Goal: Information Seeking & Learning: Learn about a topic

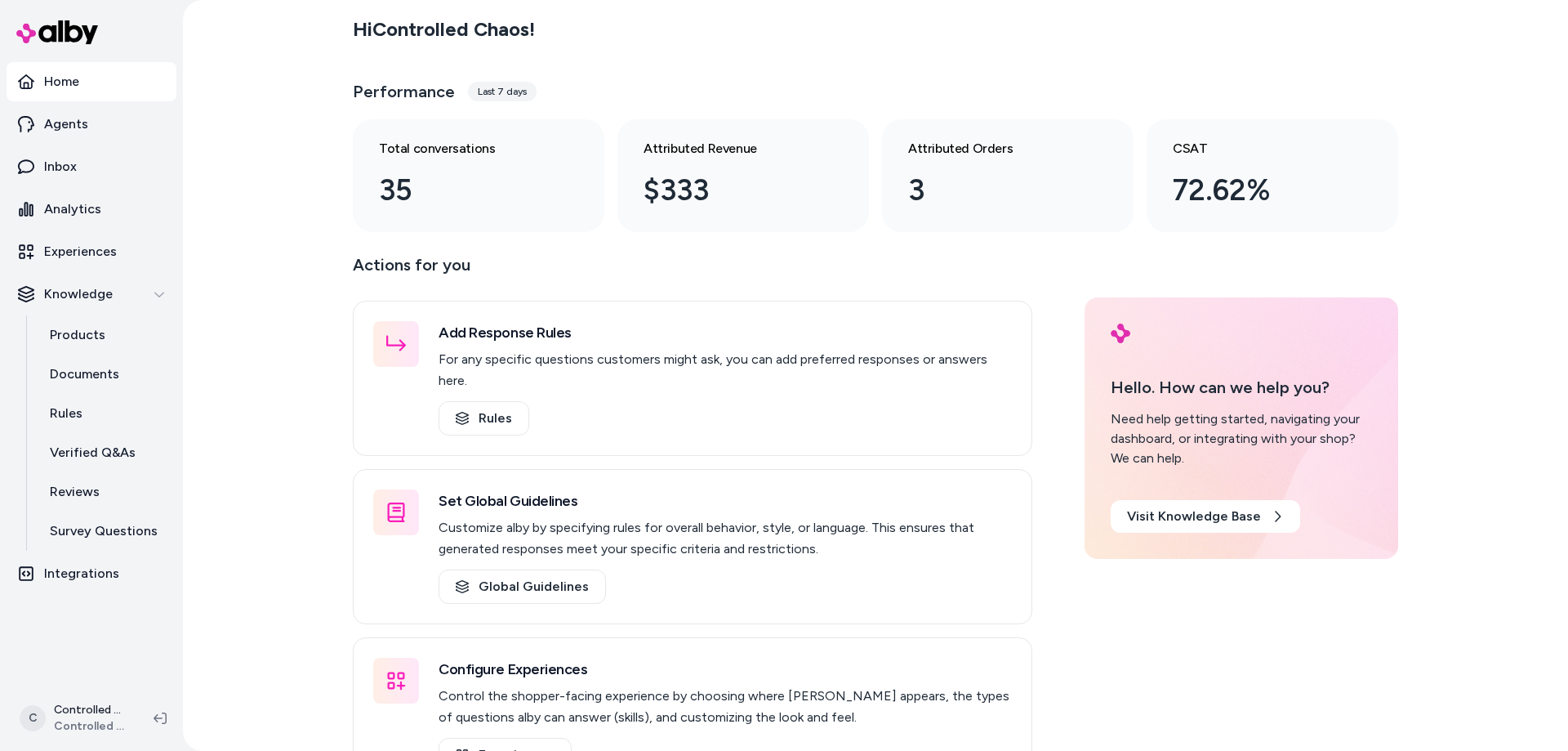
click at [497, 92] on div "Last 7 days" at bounding box center [502, 92] width 69 height 20
click at [490, 86] on div "Last 7 days" at bounding box center [502, 92] width 69 height 20
click at [57, 166] on p "Inbox" at bounding box center [60, 167] width 33 height 20
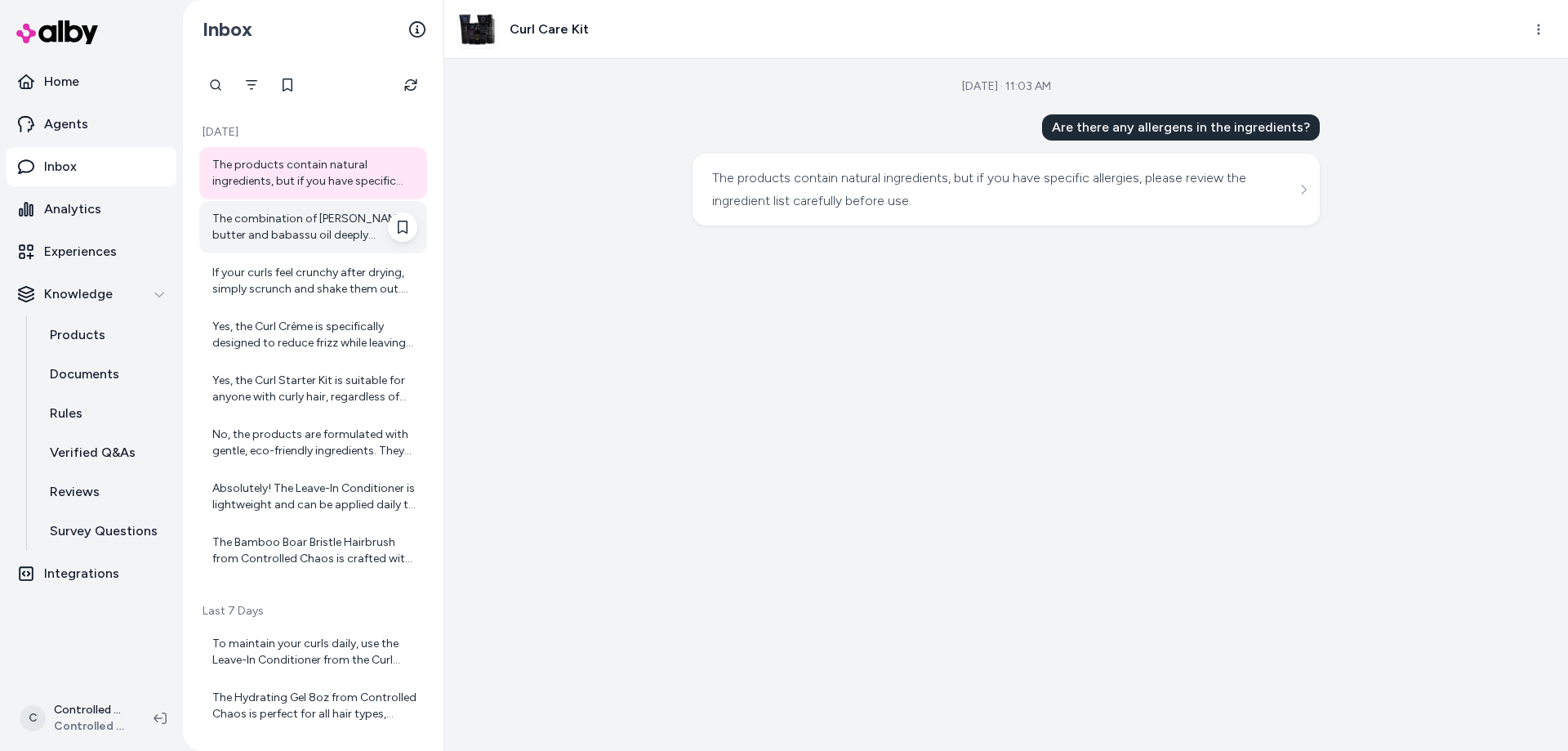
click at [319, 218] on div "The combination of [PERSON_NAME] butter and babassu oil deeply moisturizes the …" at bounding box center [315, 227] width 205 height 33
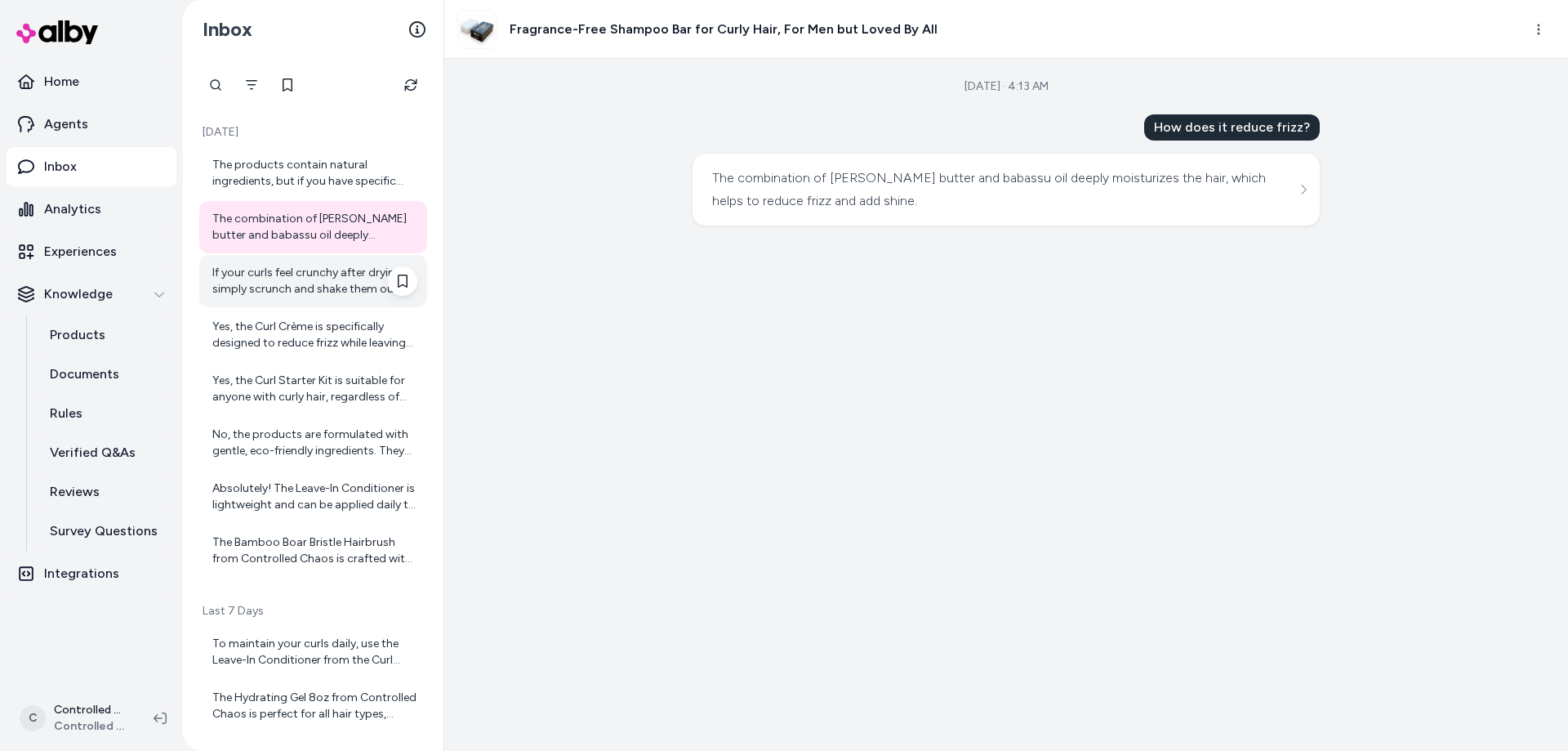
click at [304, 279] on div "If your curls feel crunchy after drying, simply scrunch and shake them out. Thi…" at bounding box center [315, 281] width 205 height 33
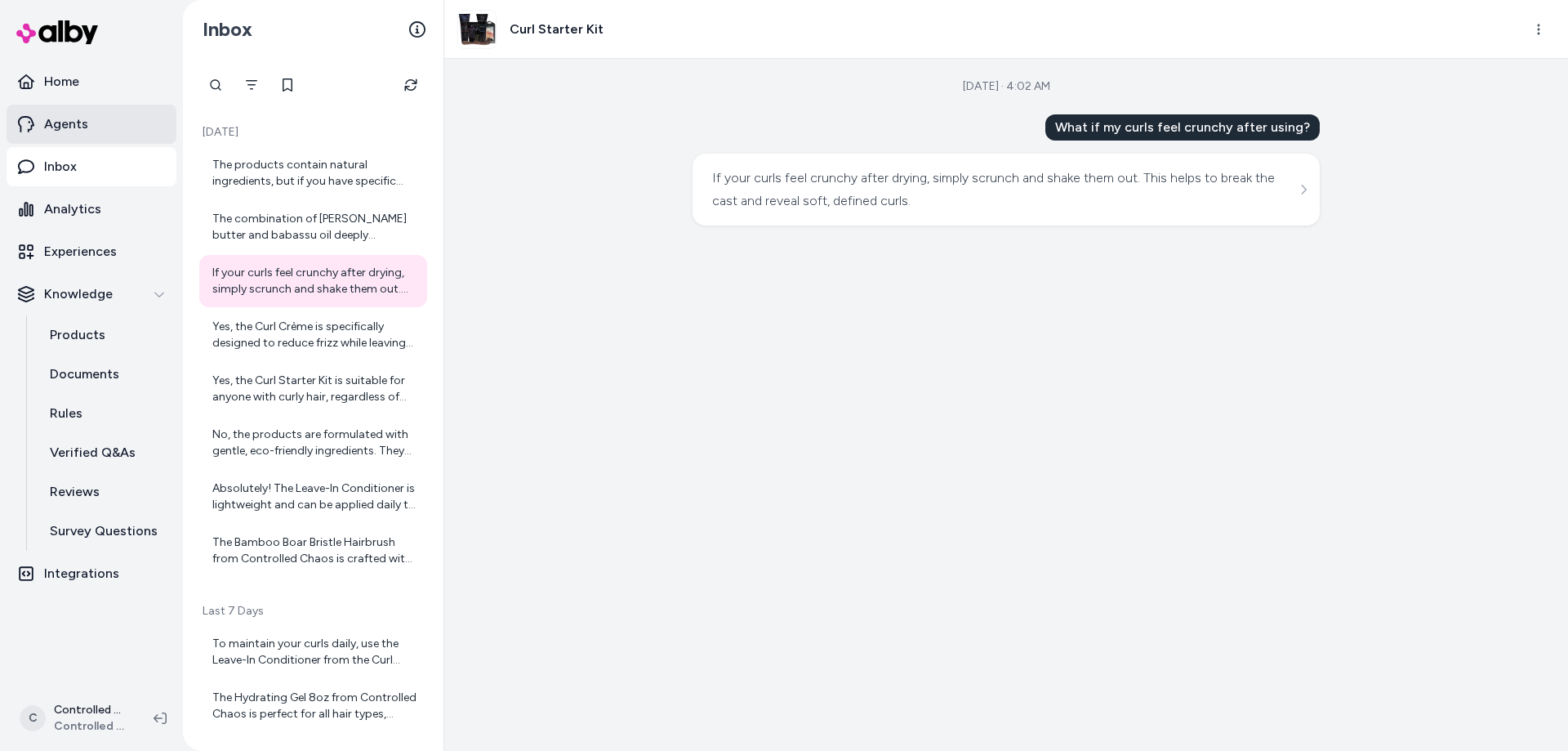
click at [72, 123] on p "Agents" at bounding box center [66, 125] width 44 height 20
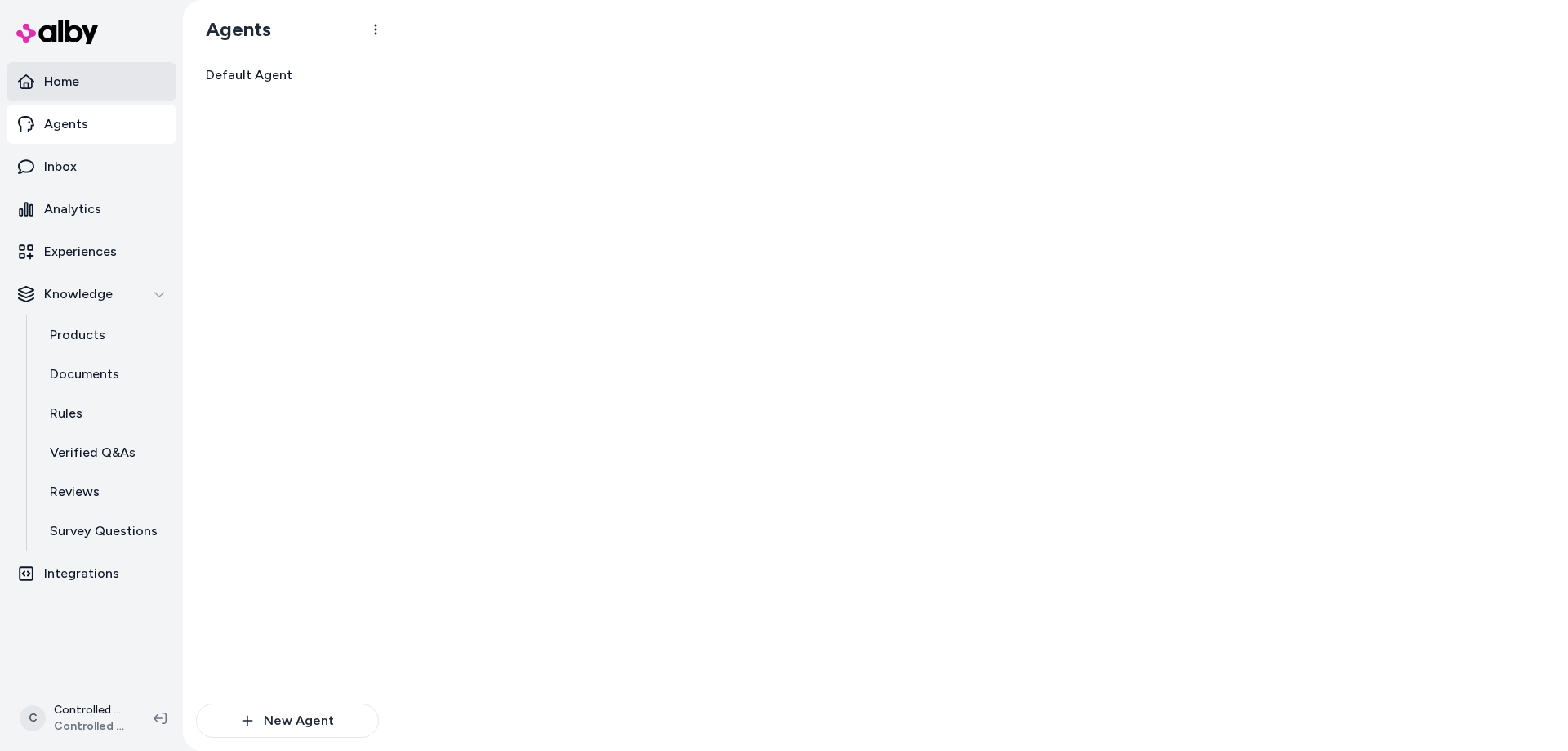
click at [90, 88] on link "Home" at bounding box center [92, 81] width 170 height 39
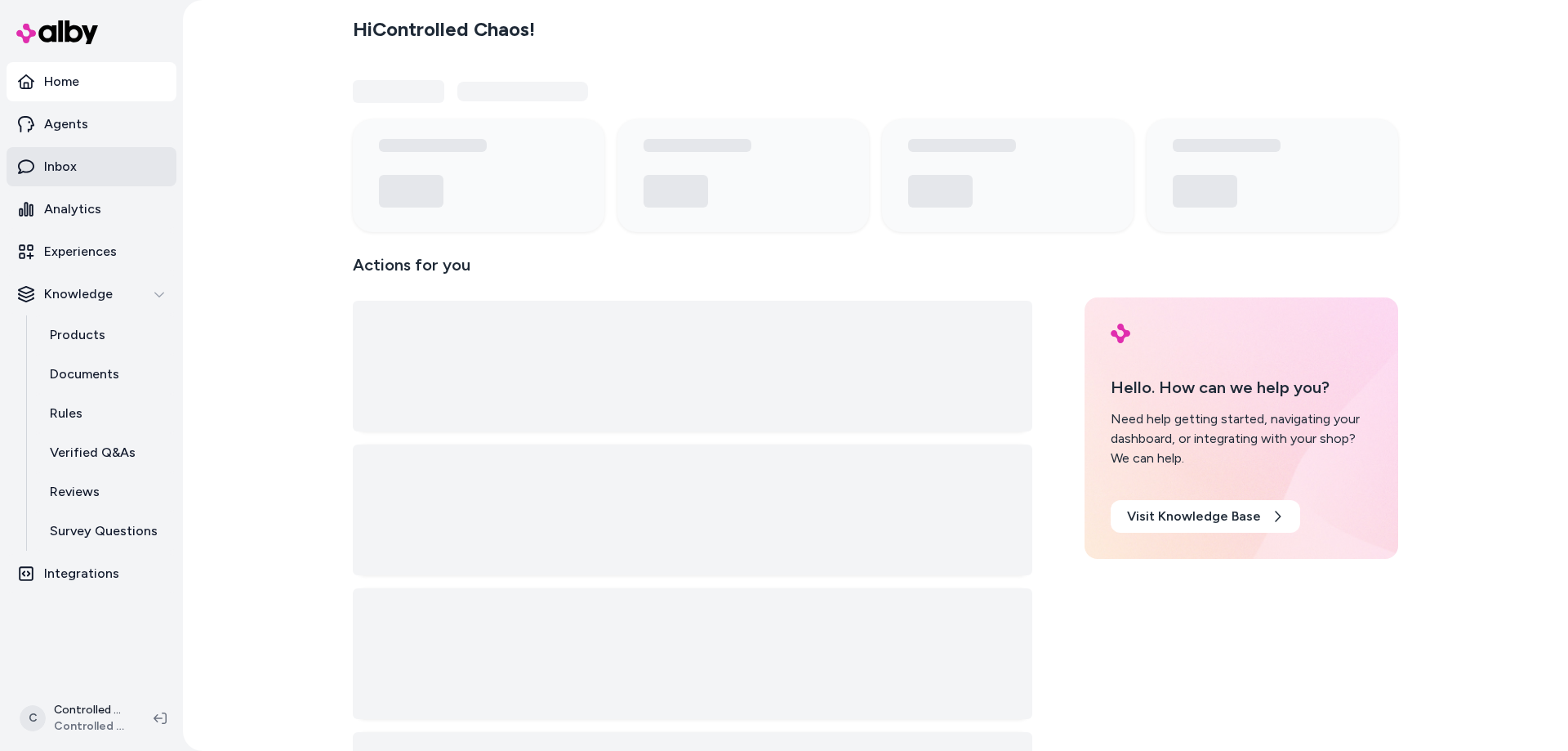
click at [81, 168] on link "Inbox" at bounding box center [92, 166] width 170 height 39
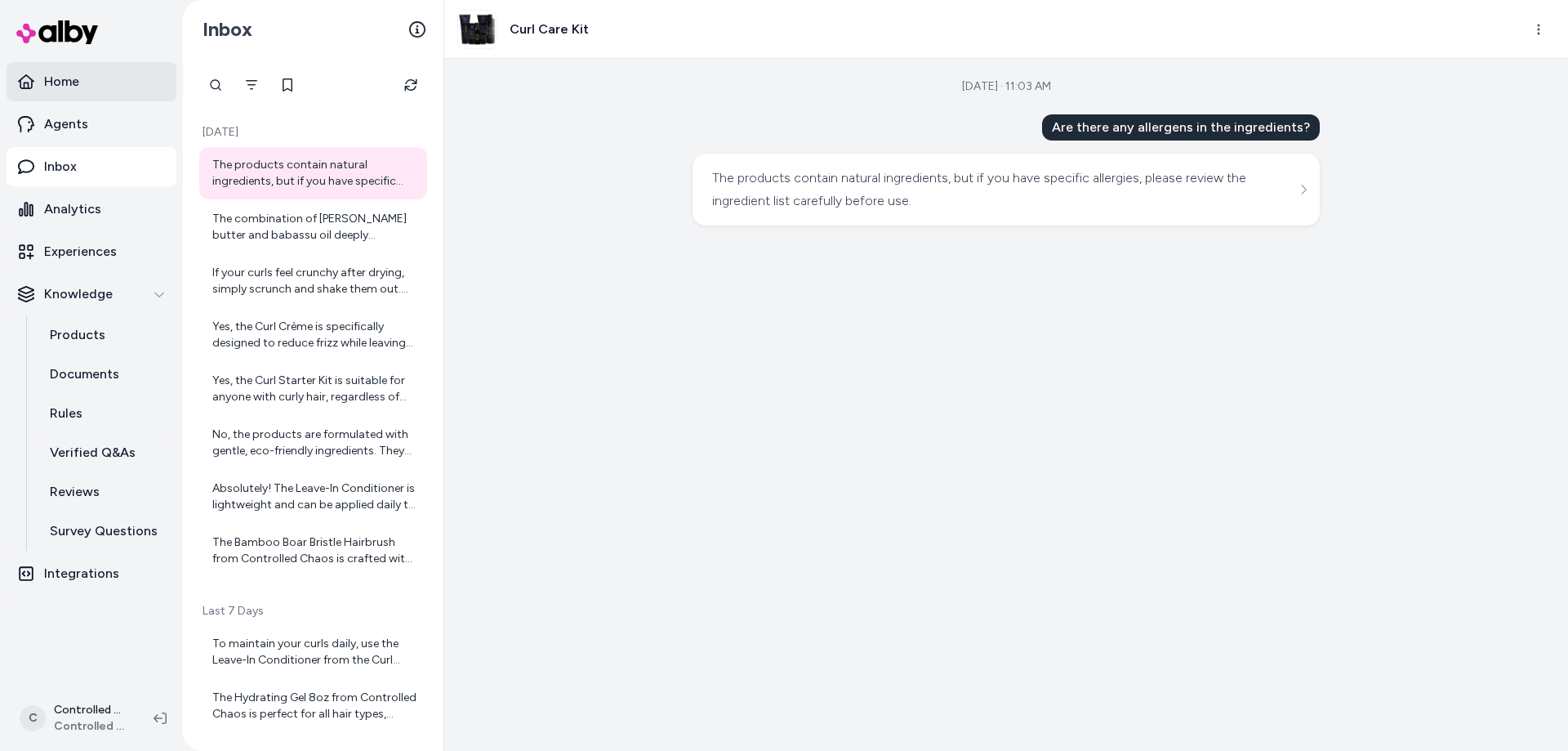
click at [107, 83] on link "Home" at bounding box center [92, 81] width 170 height 39
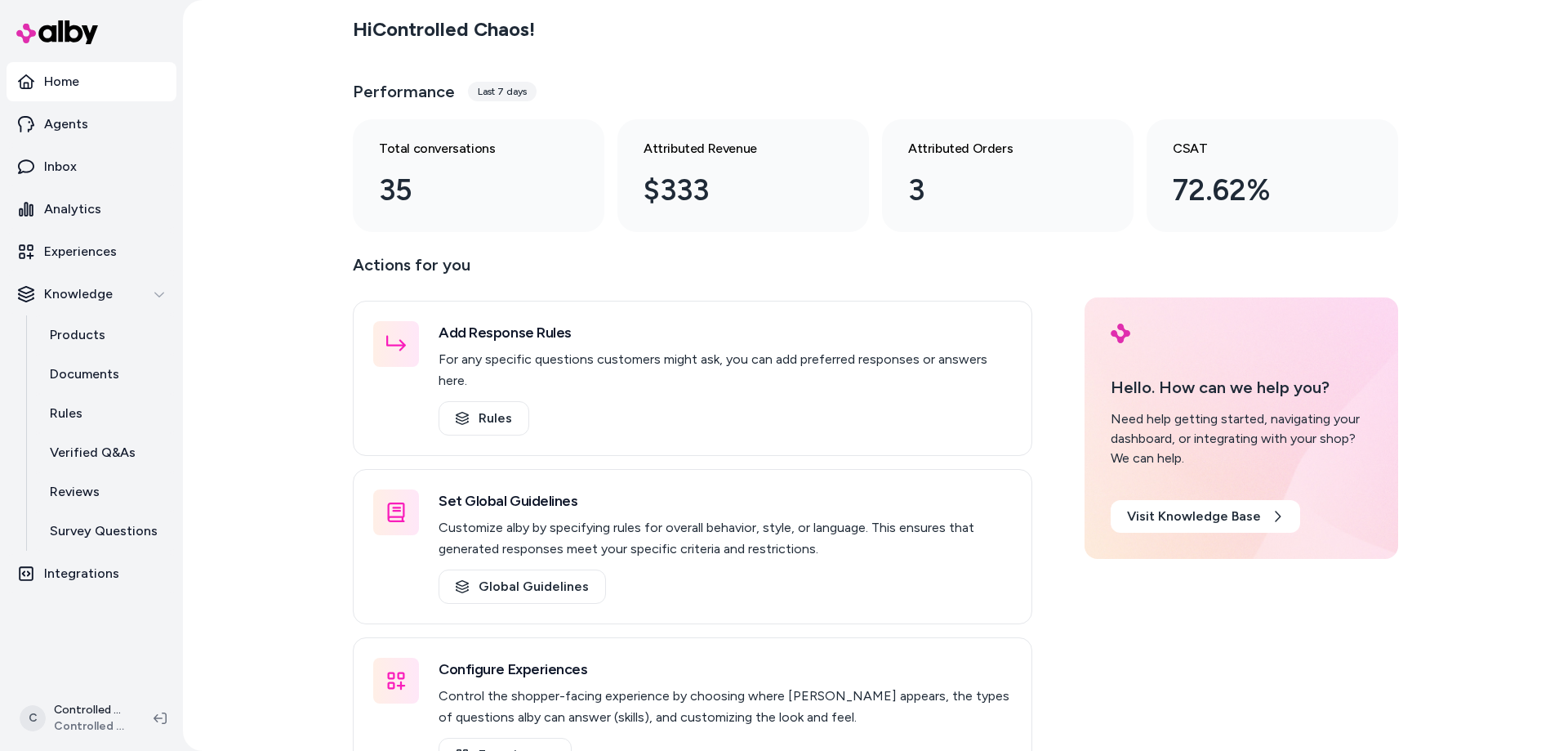
click at [496, 90] on div "Last 7 days" at bounding box center [502, 92] width 69 height 20
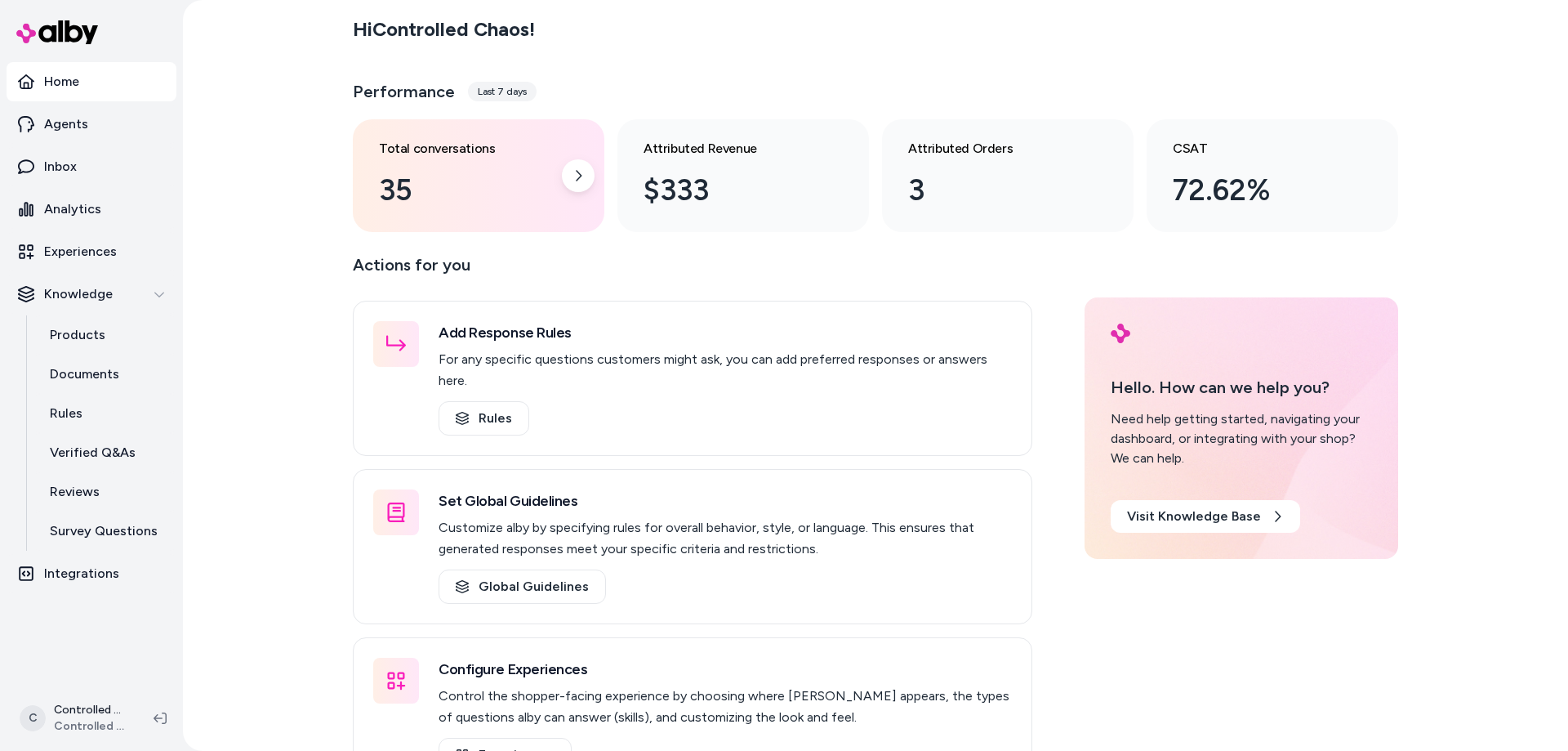
click at [467, 184] on div "35" at bounding box center [464, 190] width 173 height 44
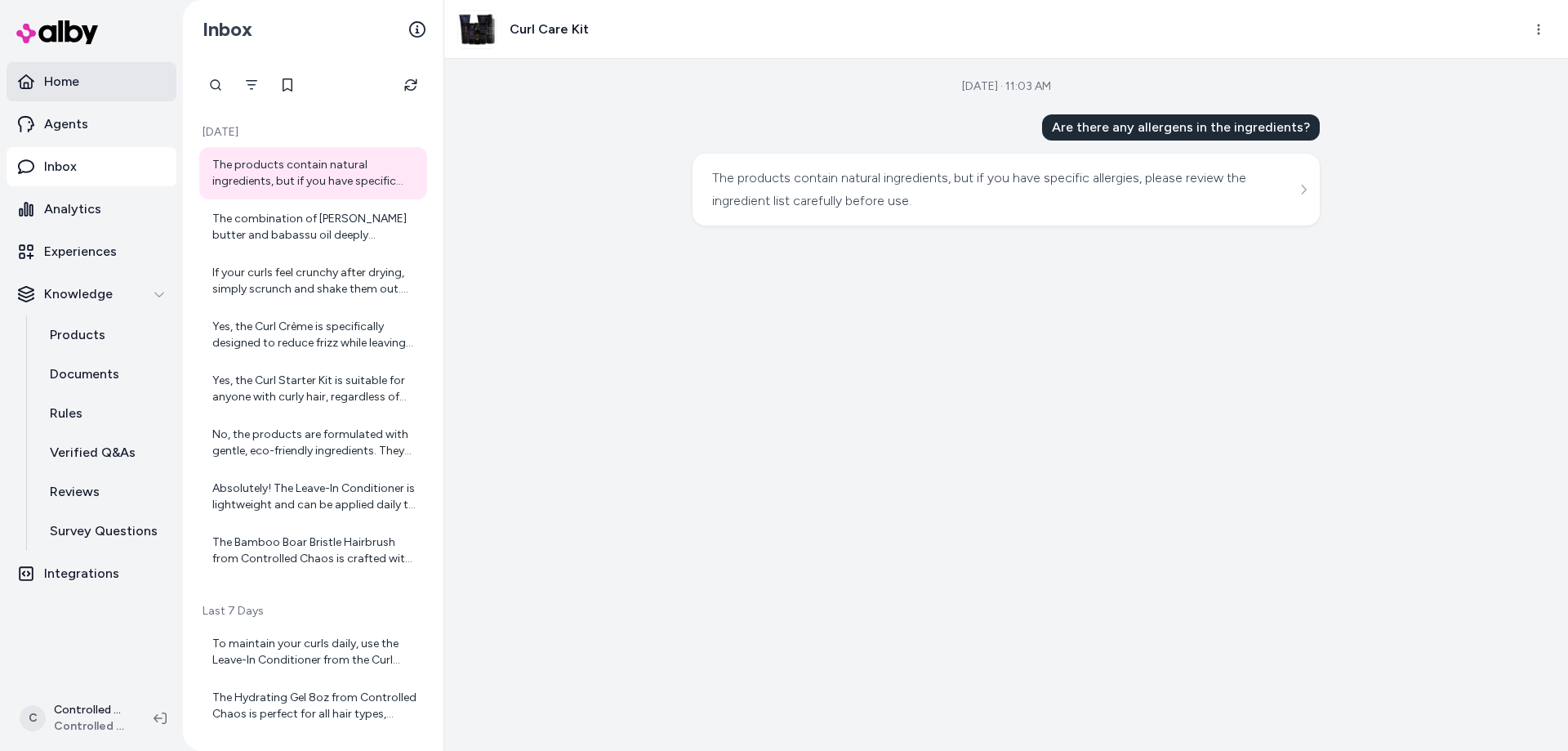
click at [103, 80] on link "Home" at bounding box center [92, 81] width 170 height 39
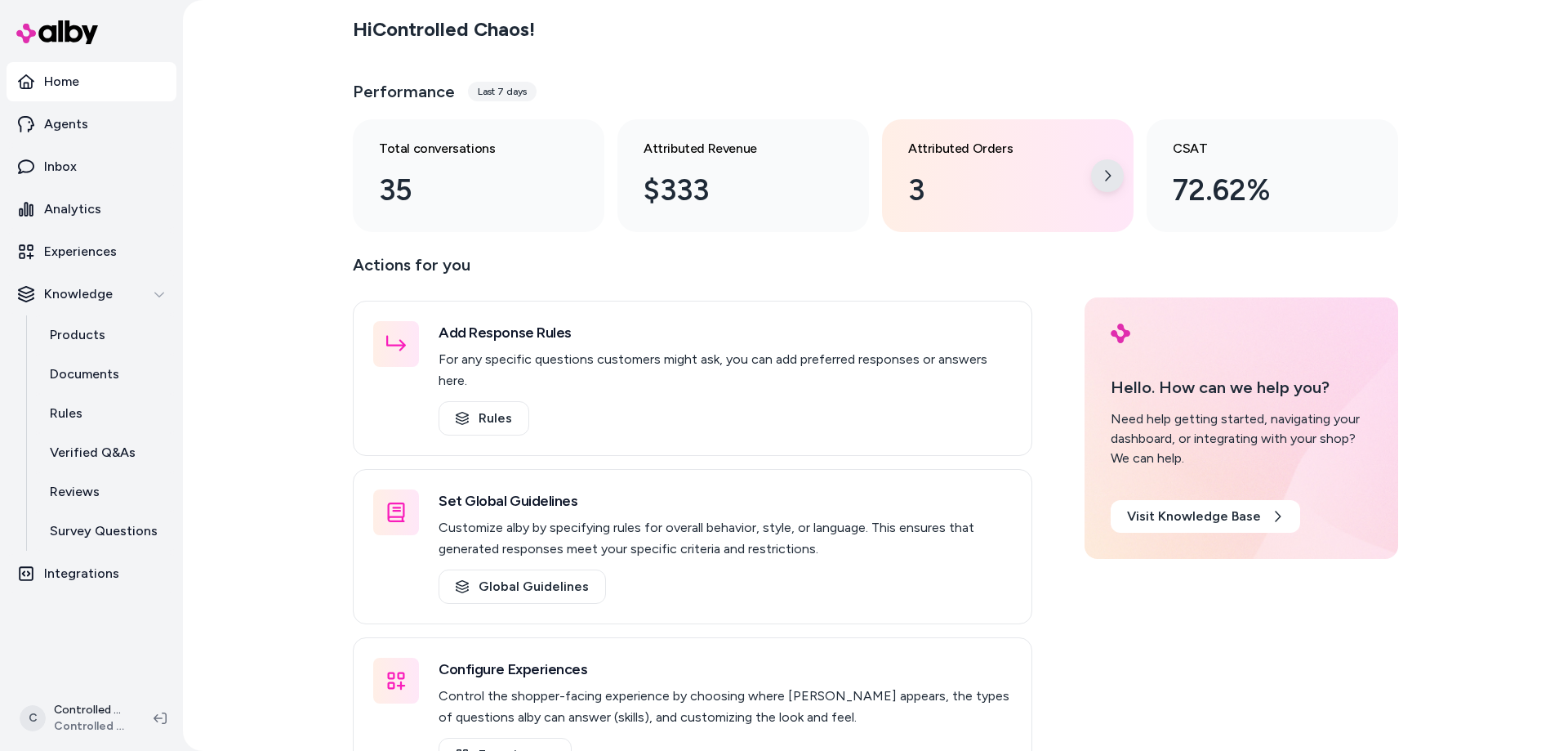
click at [1114, 176] on icon at bounding box center [1108, 175] width 13 height 13
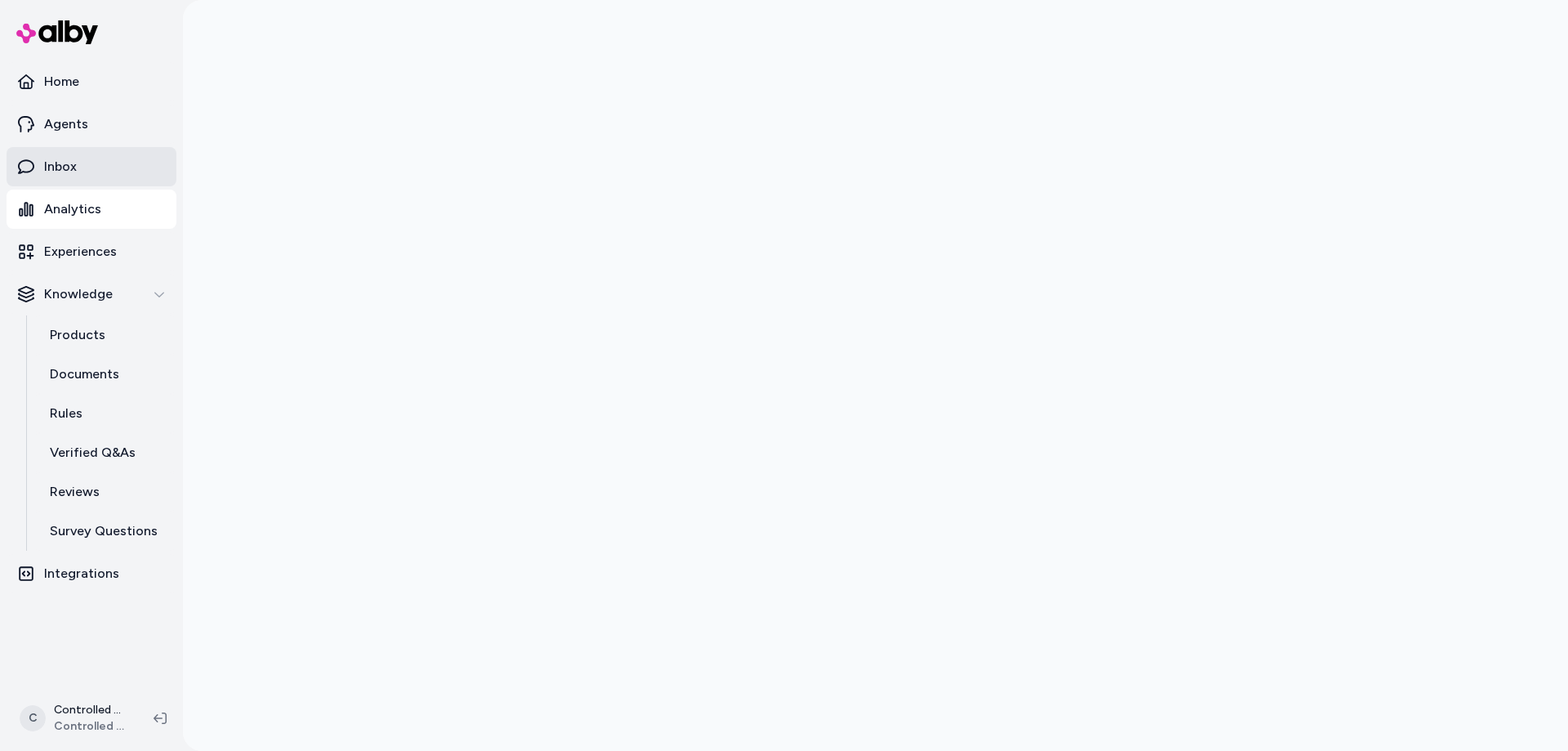
click at [75, 161] on p "Inbox" at bounding box center [60, 167] width 33 height 20
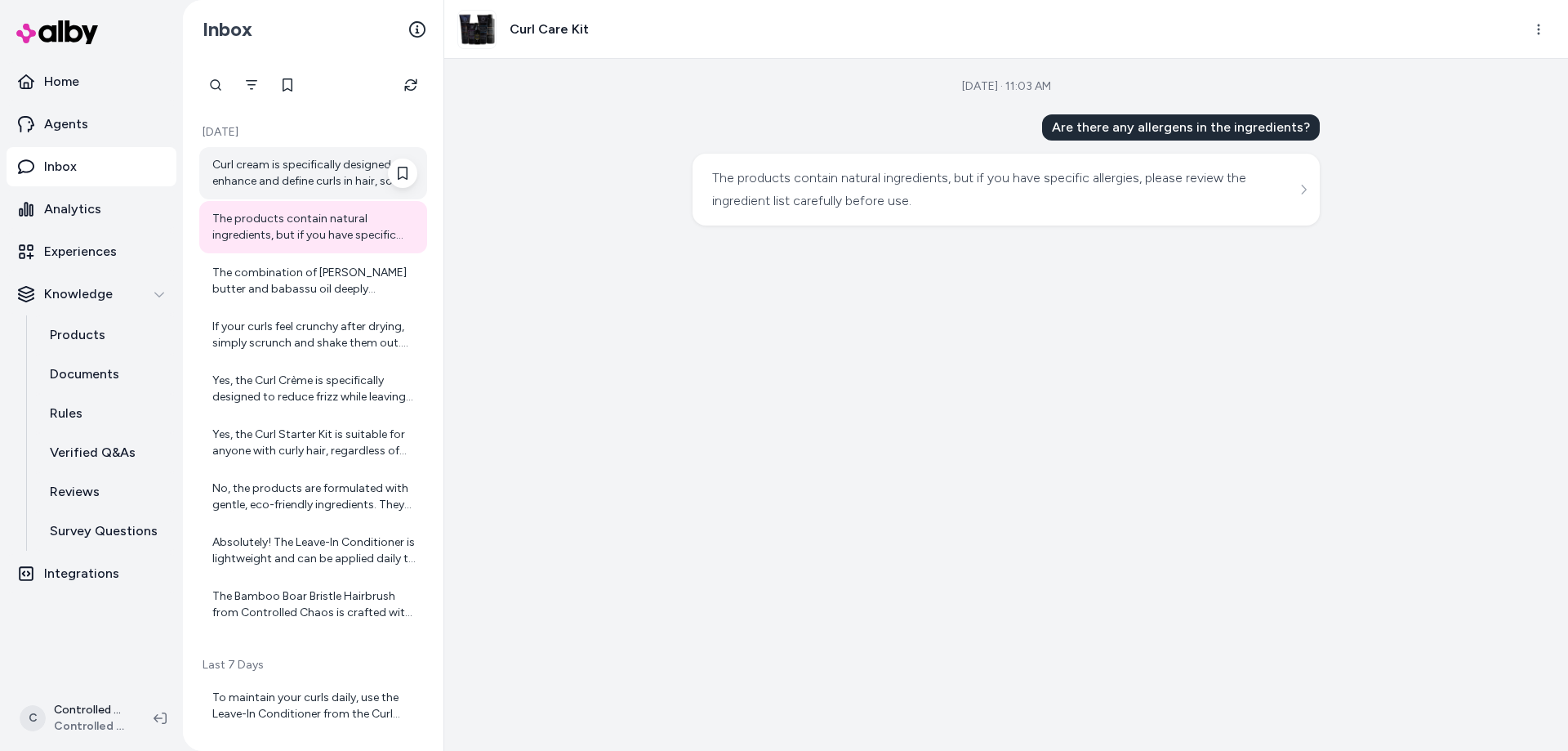
click at [291, 175] on div "Curl cream is specifically designed to enhance and define curls in hair, so if …" at bounding box center [315, 173] width 205 height 33
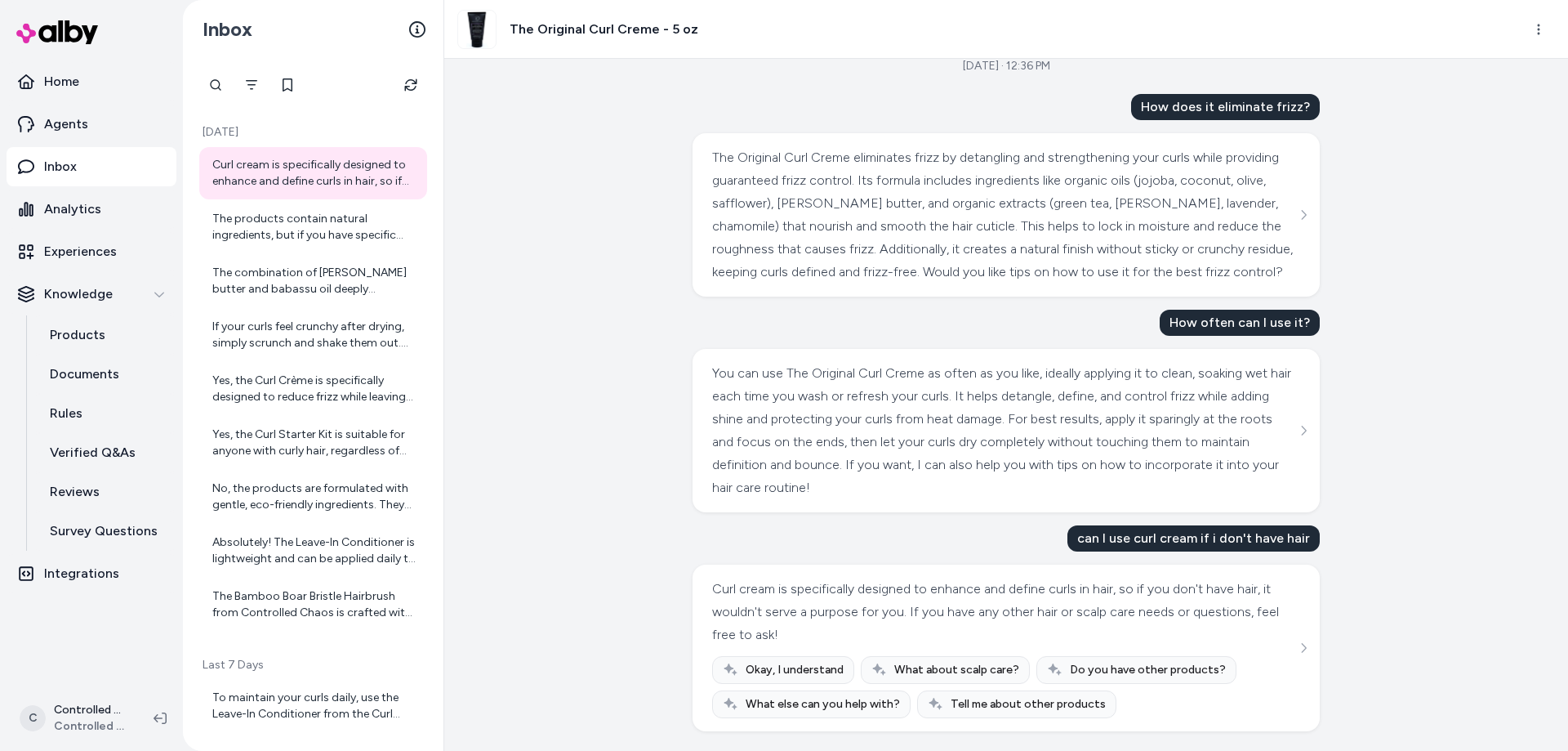
scroll to position [43, 0]
click at [98, 92] on link "Home" at bounding box center [92, 81] width 170 height 39
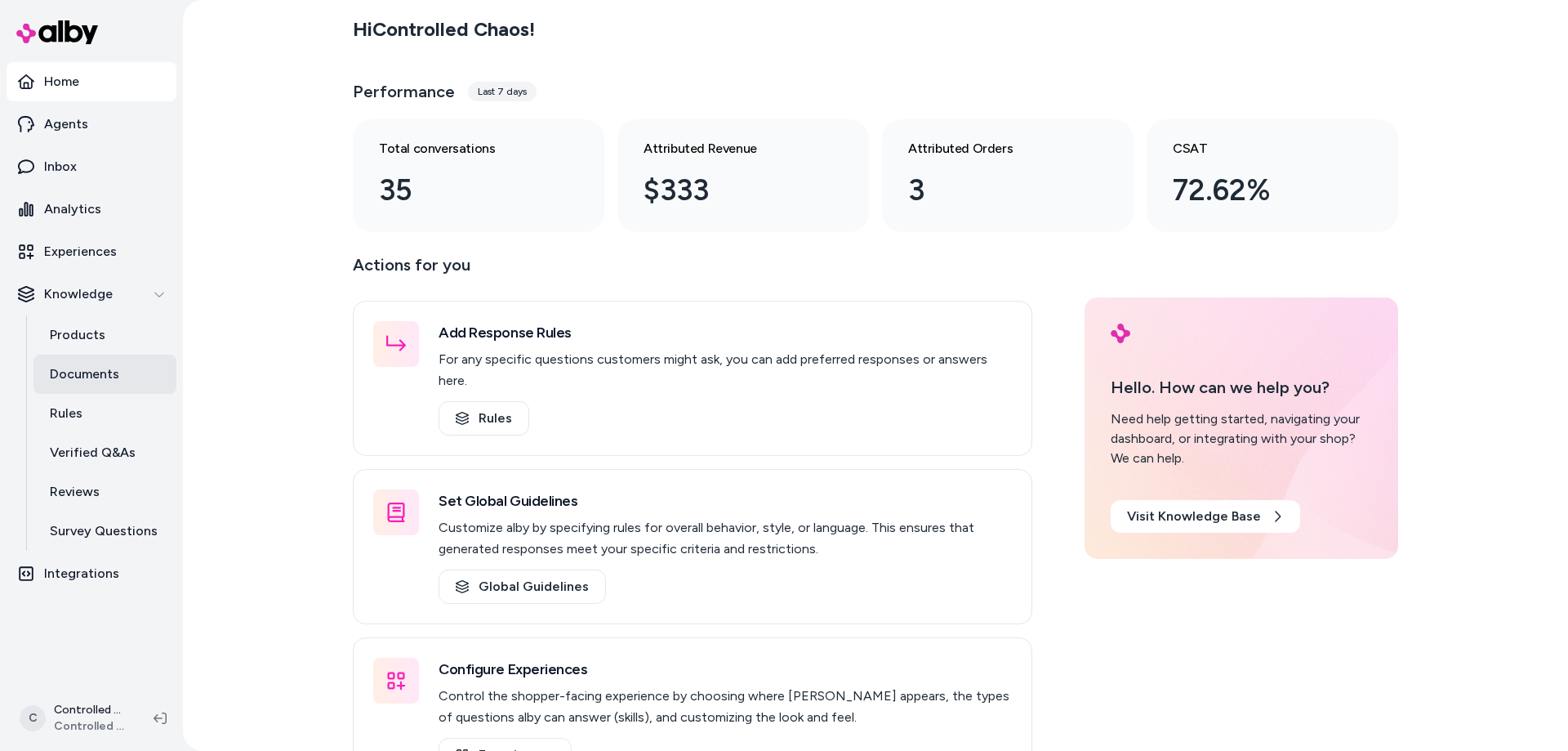
click at [96, 387] on link "Documents" at bounding box center [105, 374] width 143 height 39
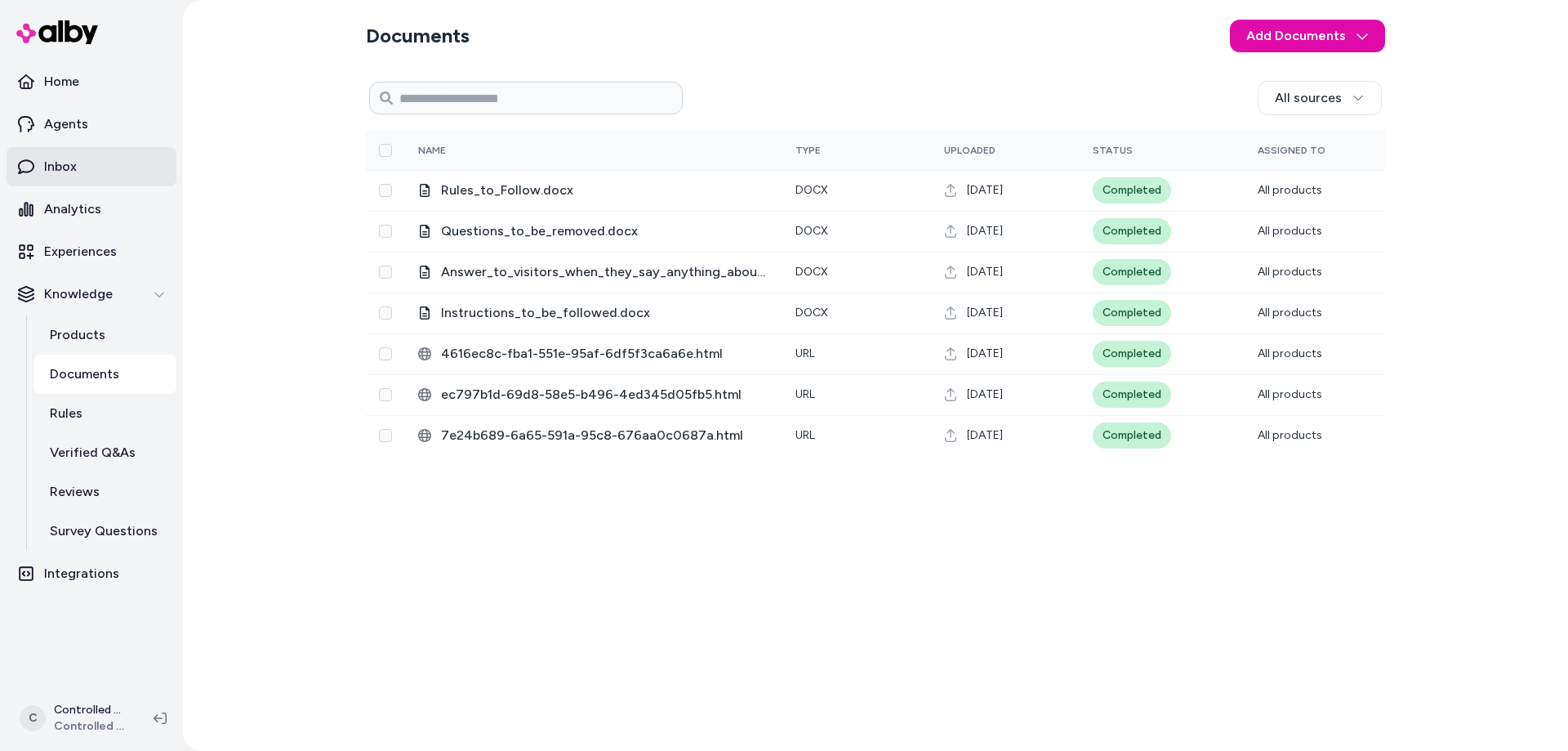
click at [76, 171] on p "Inbox" at bounding box center [60, 167] width 33 height 20
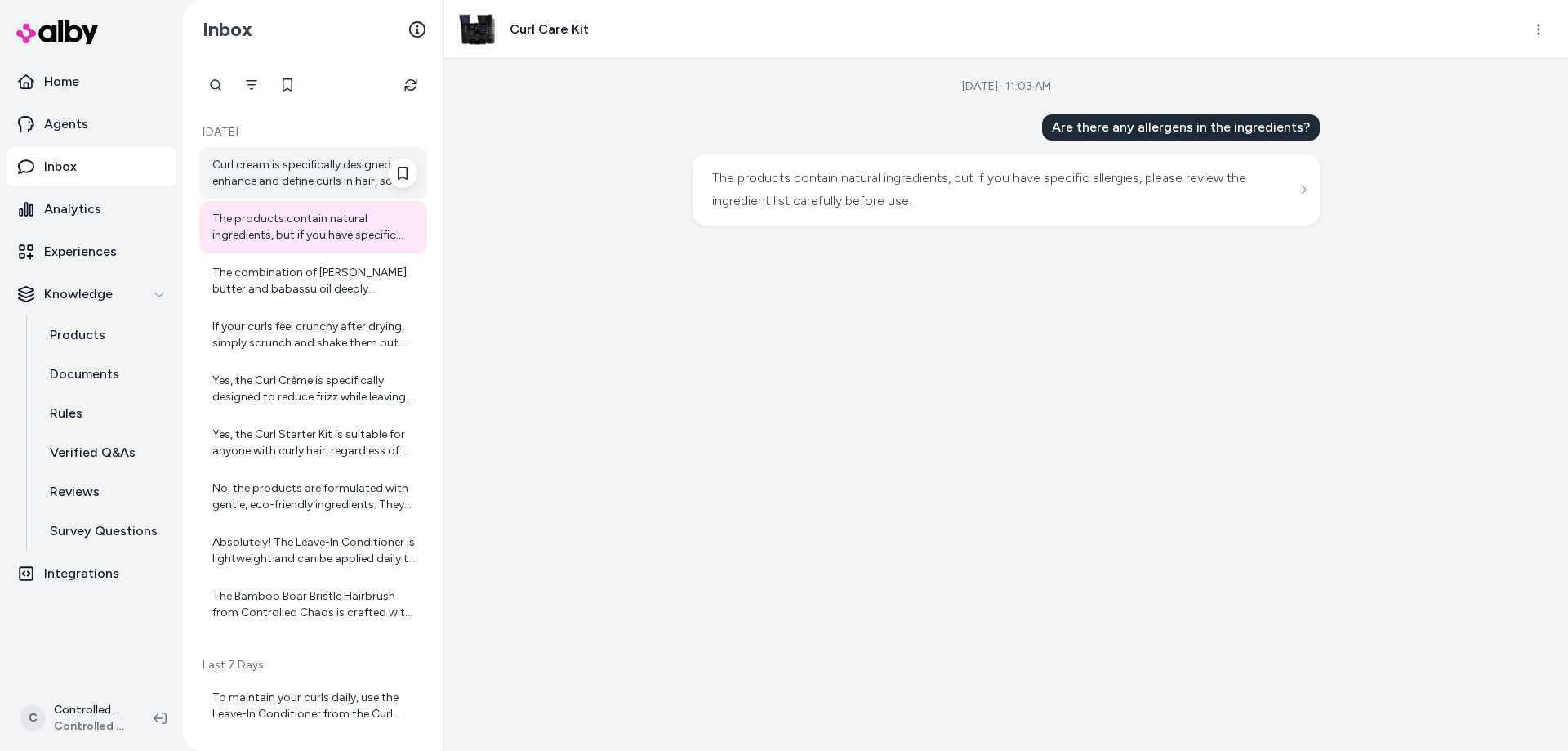
click at [307, 186] on div "Curl cream is specifically designed to enhance and define curls in hair, so if …" at bounding box center [315, 173] width 205 height 33
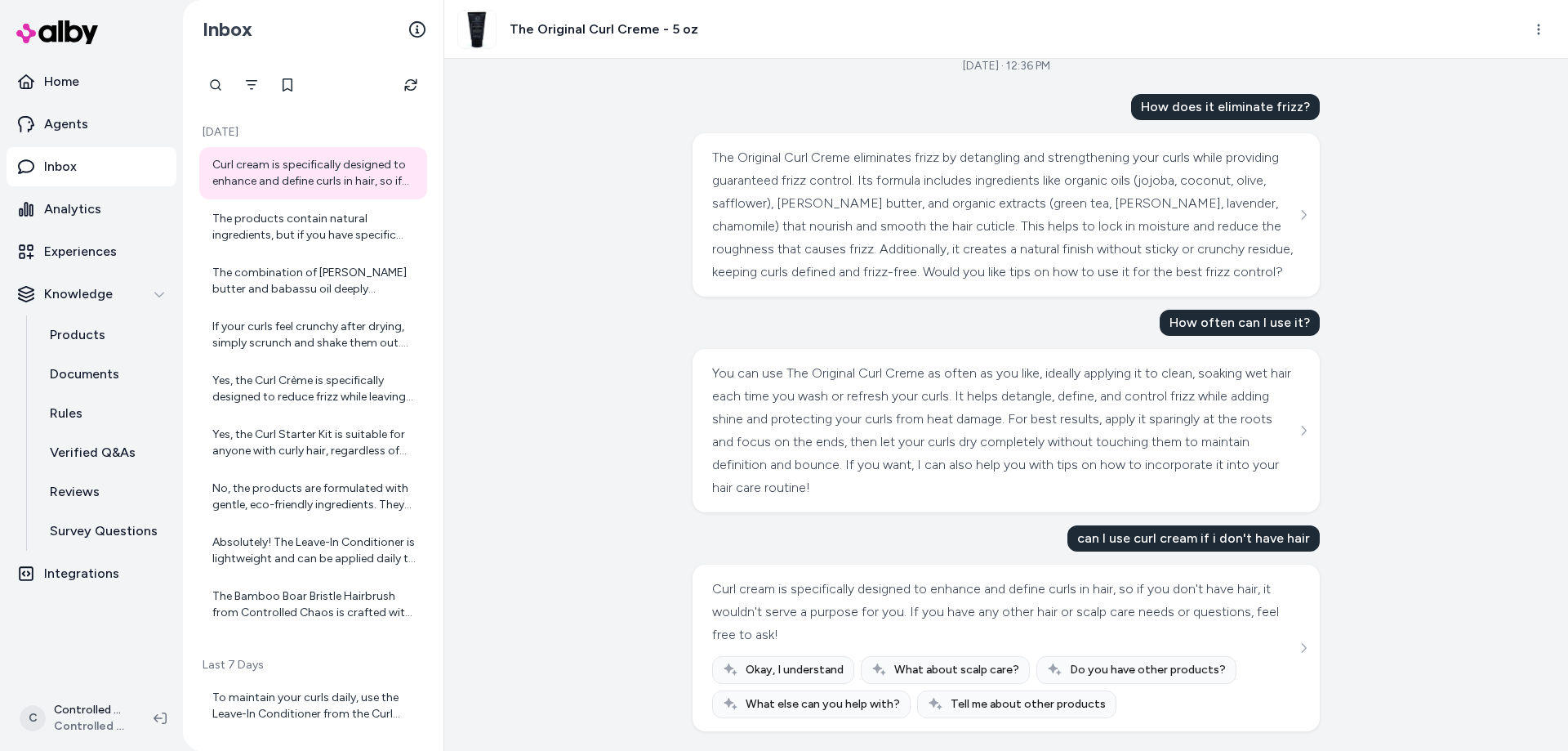
scroll to position [43, 0]
click at [315, 238] on div "The products contain natural ingredients, but if you have specific allergies, p…" at bounding box center [315, 227] width 205 height 33
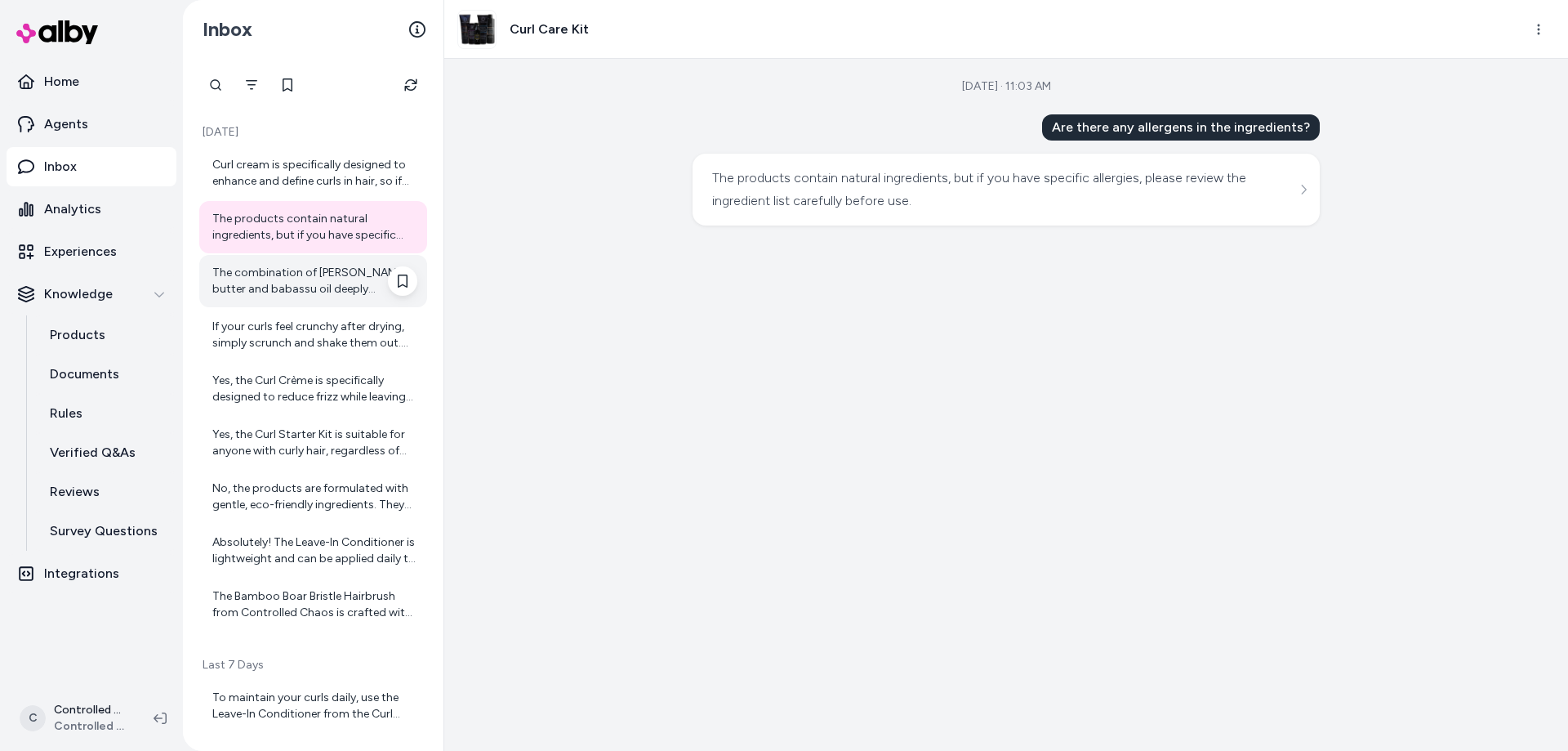
click at [299, 271] on div "The combination of [PERSON_NAME] butter and babassu oil deeply moisturizes the …" at bounding box center [315, 281] width 205 height 33
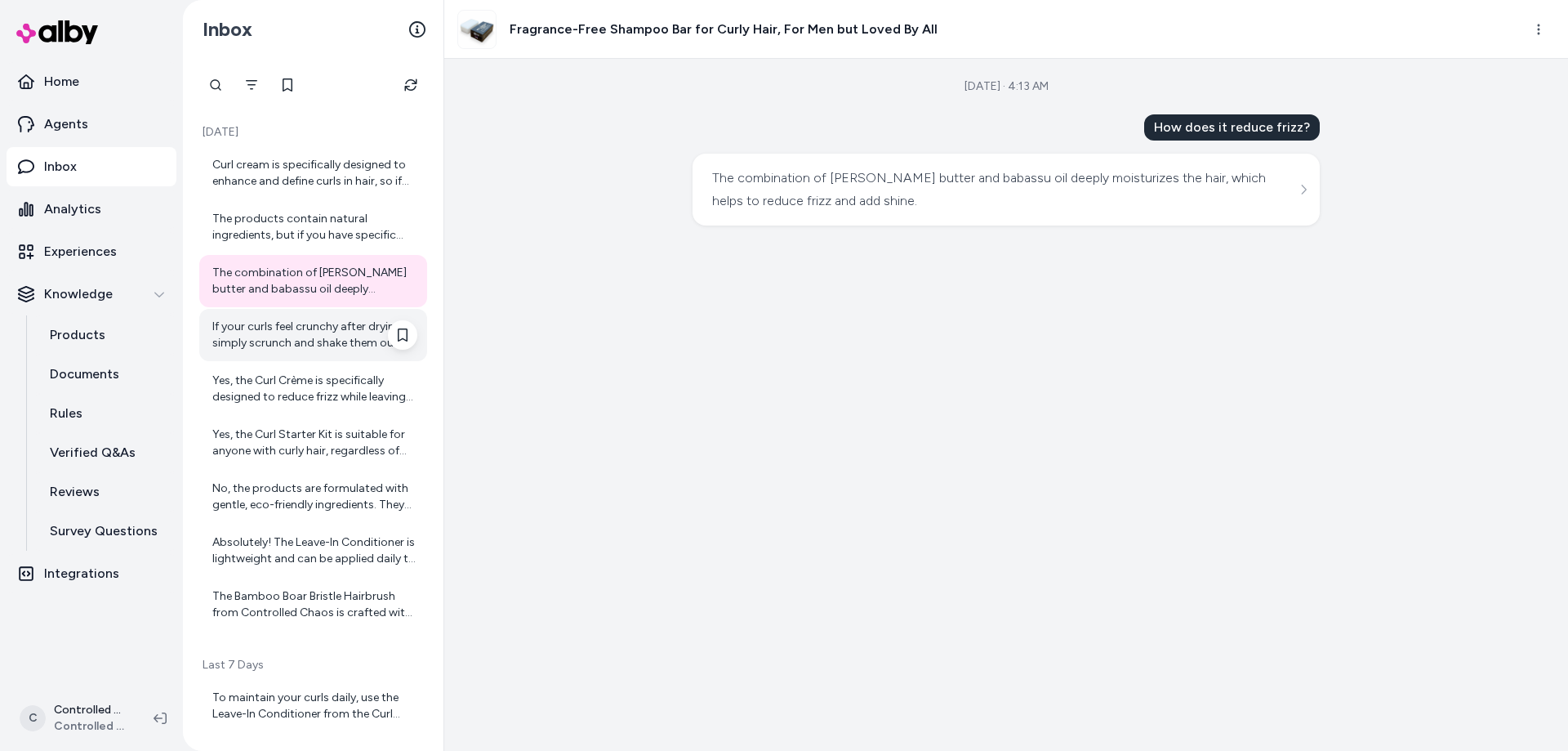
click at [301, 330] on div "If your curls feel crunchy after drying, simply scrunch and shake them out. Thi…" at bounding box center [315, 335] width 205 height 33
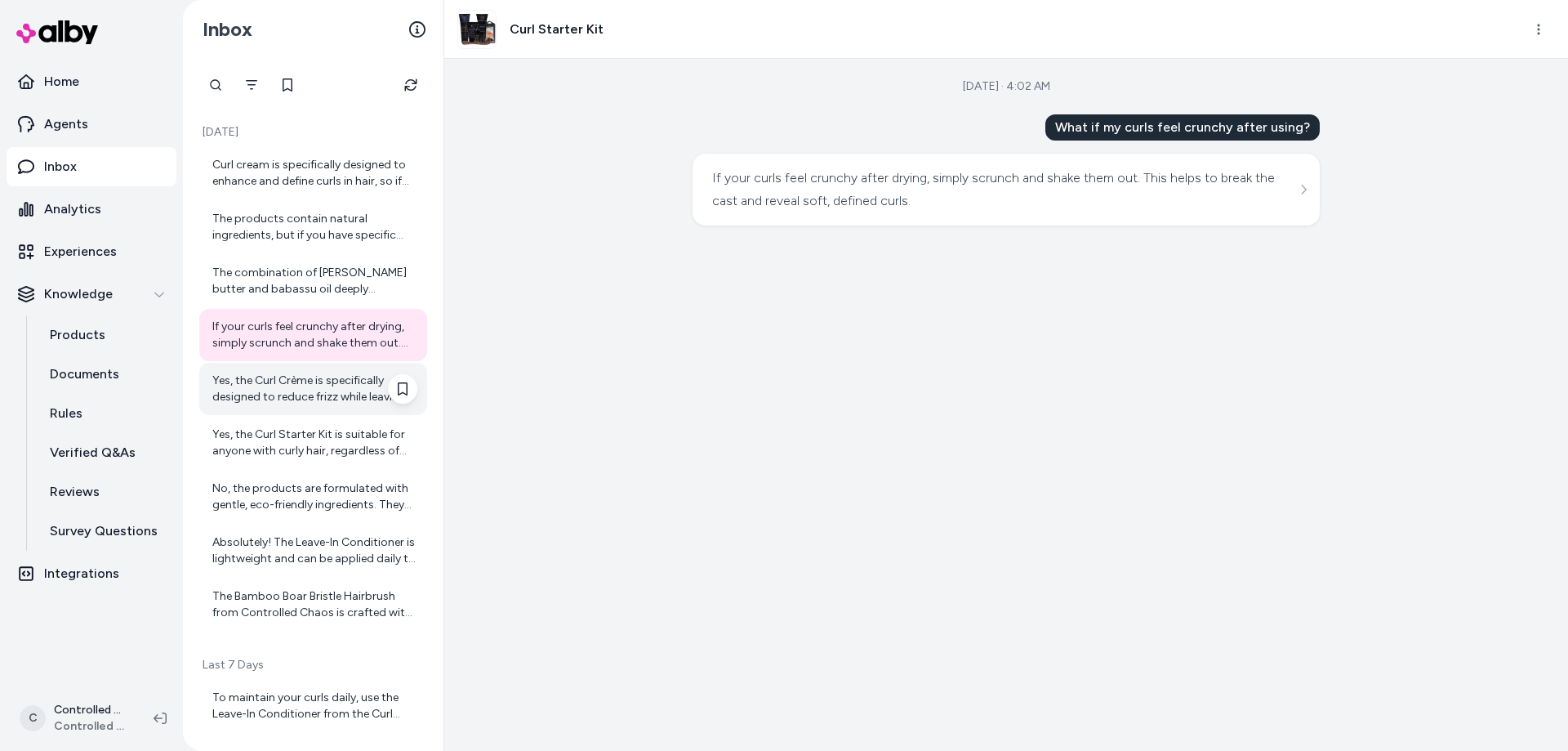
click at [291, 392] on div "Yes, the Curl Crème is specifically designed to reduce frizz while leaving curl…" at bounding box center [315, 388] width 205 height 33
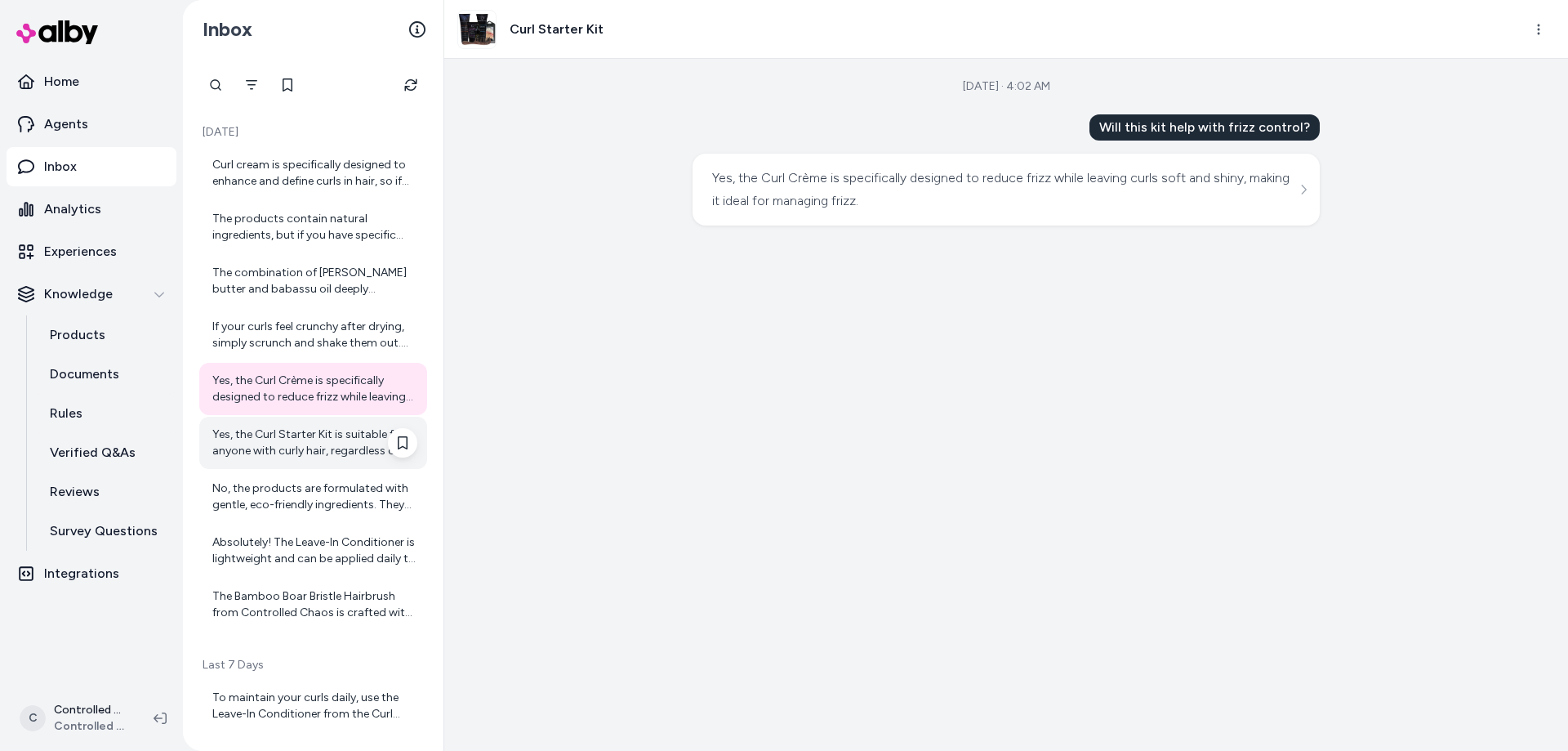
click at [284, 446] on div "Yes, the Curl Starter Kit is suitable for anyone with curly hair, regardless of…" at bounding box center [315, 442] width 205 height 33
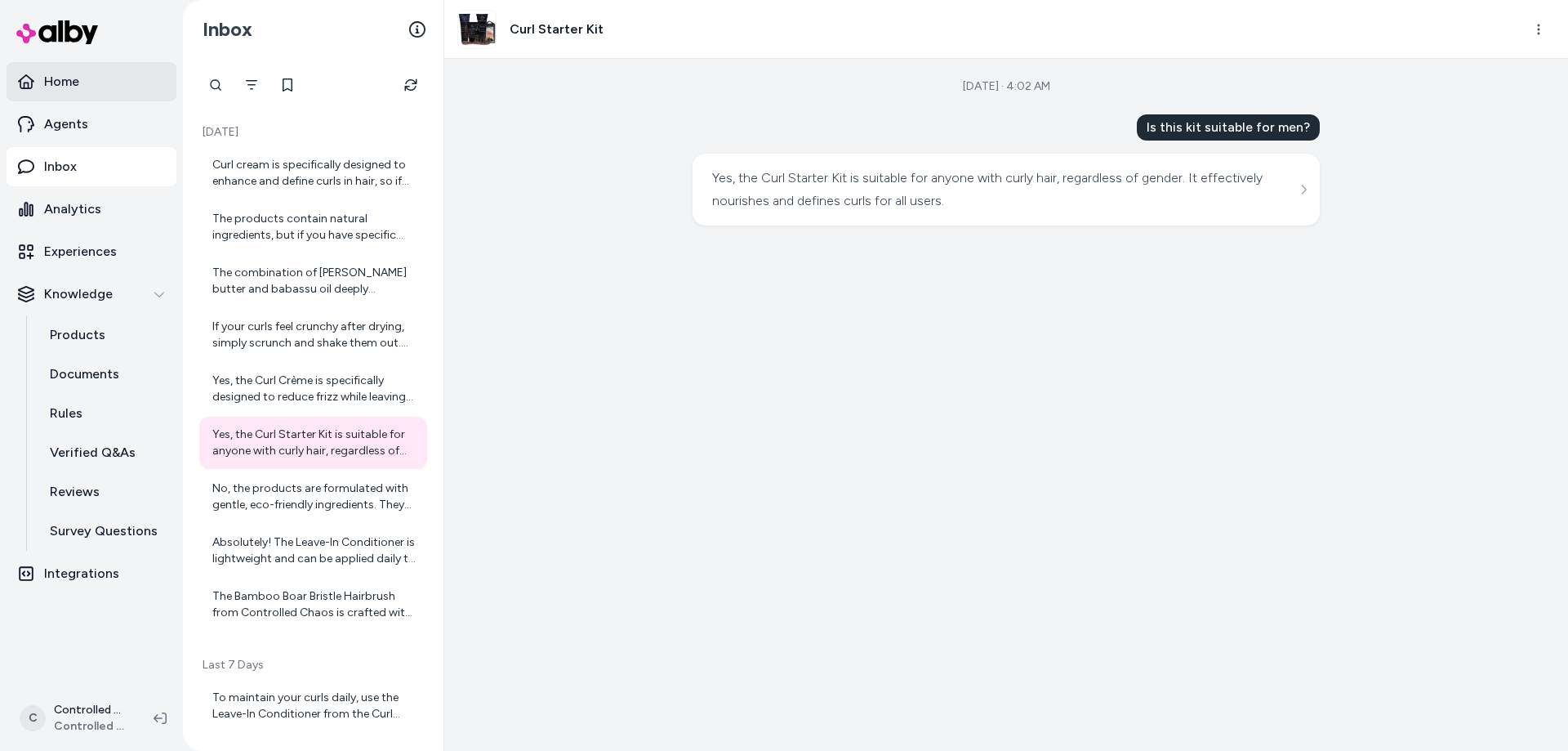
click at [98, 88] on link "Home" at bounding box center [92, 81] width 170 height 39
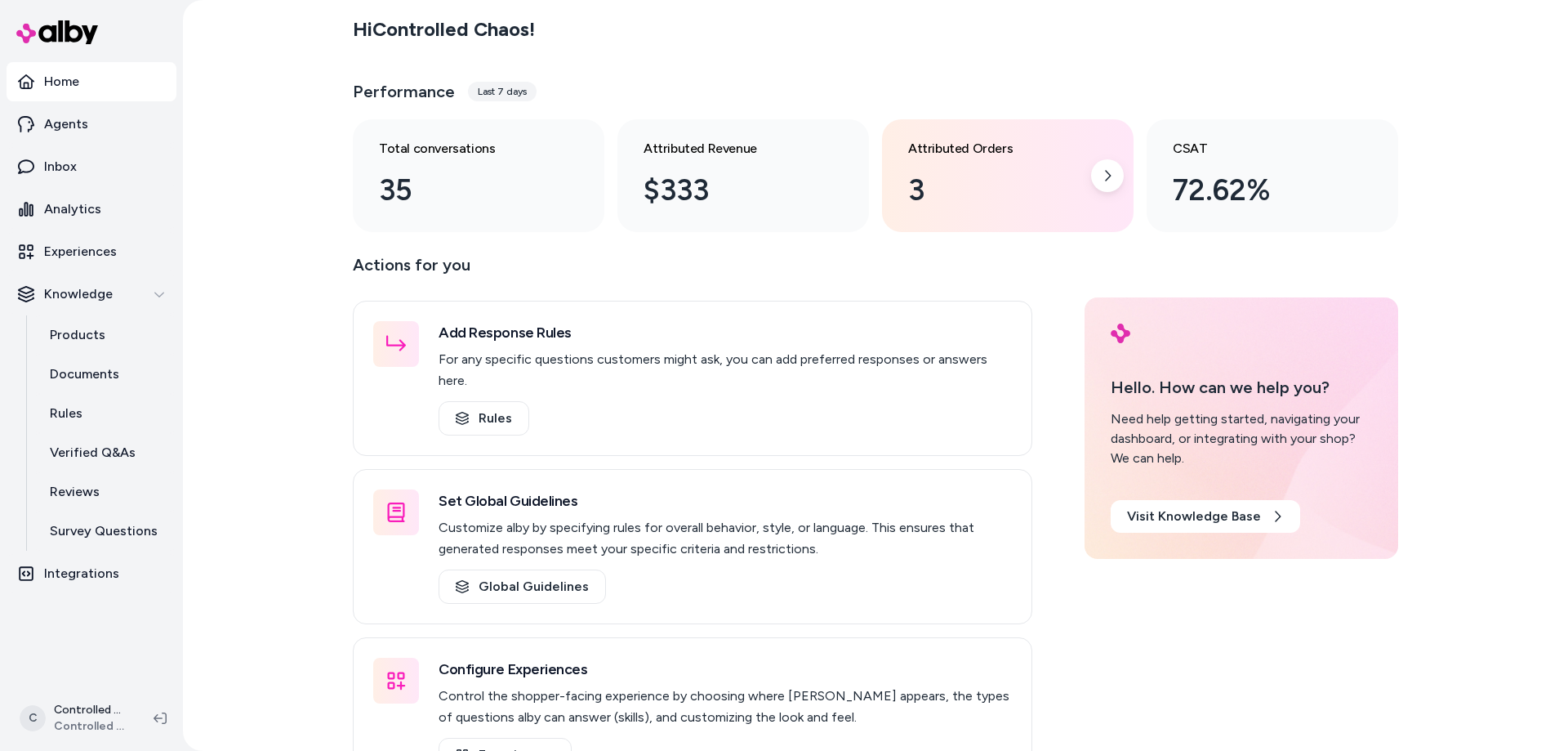
click at [944, 204] on div "3" at bounding box center [994, 190] width 173 height 44
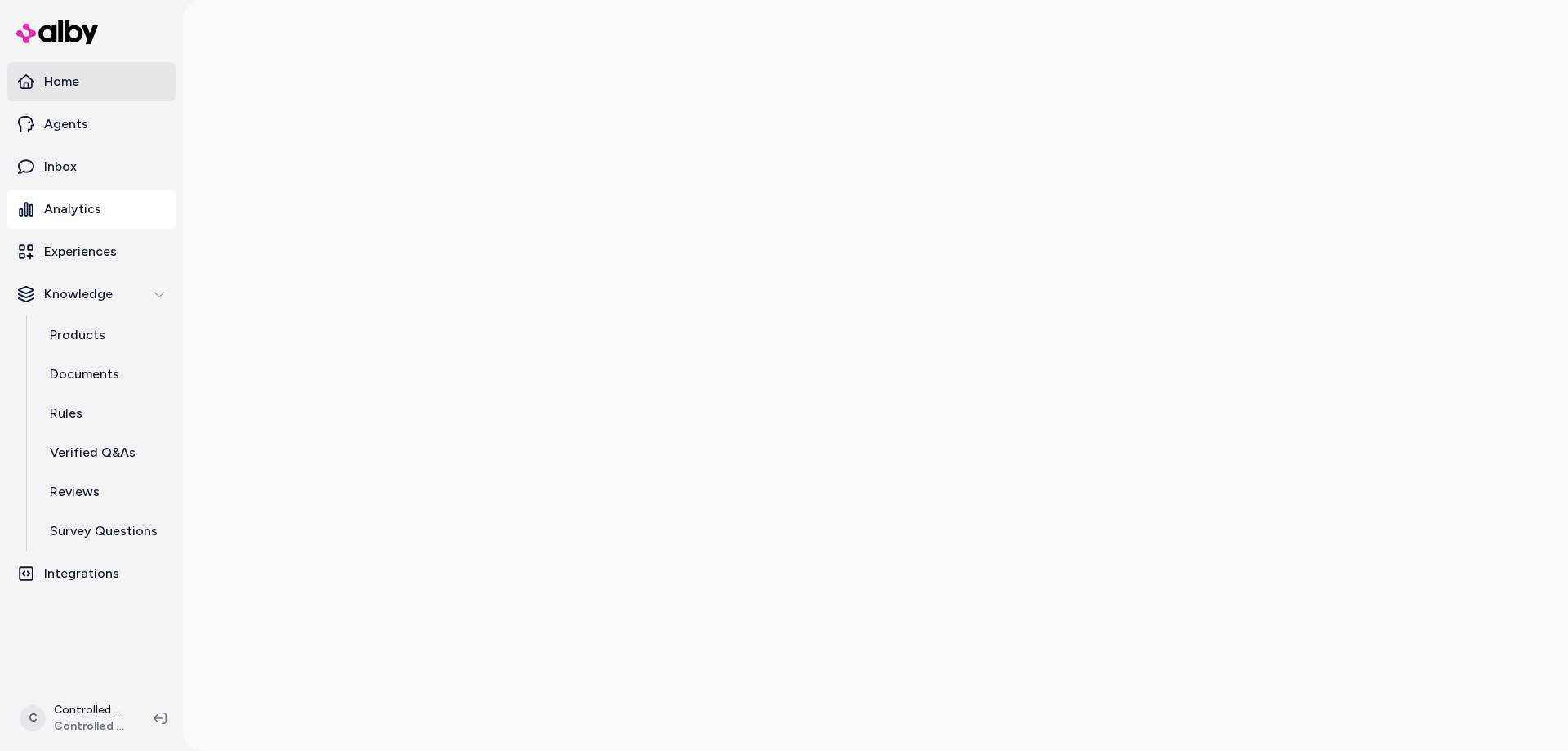
click at [94, 92] on link "Home" at bounding box center [92, 81] width 170 height 39
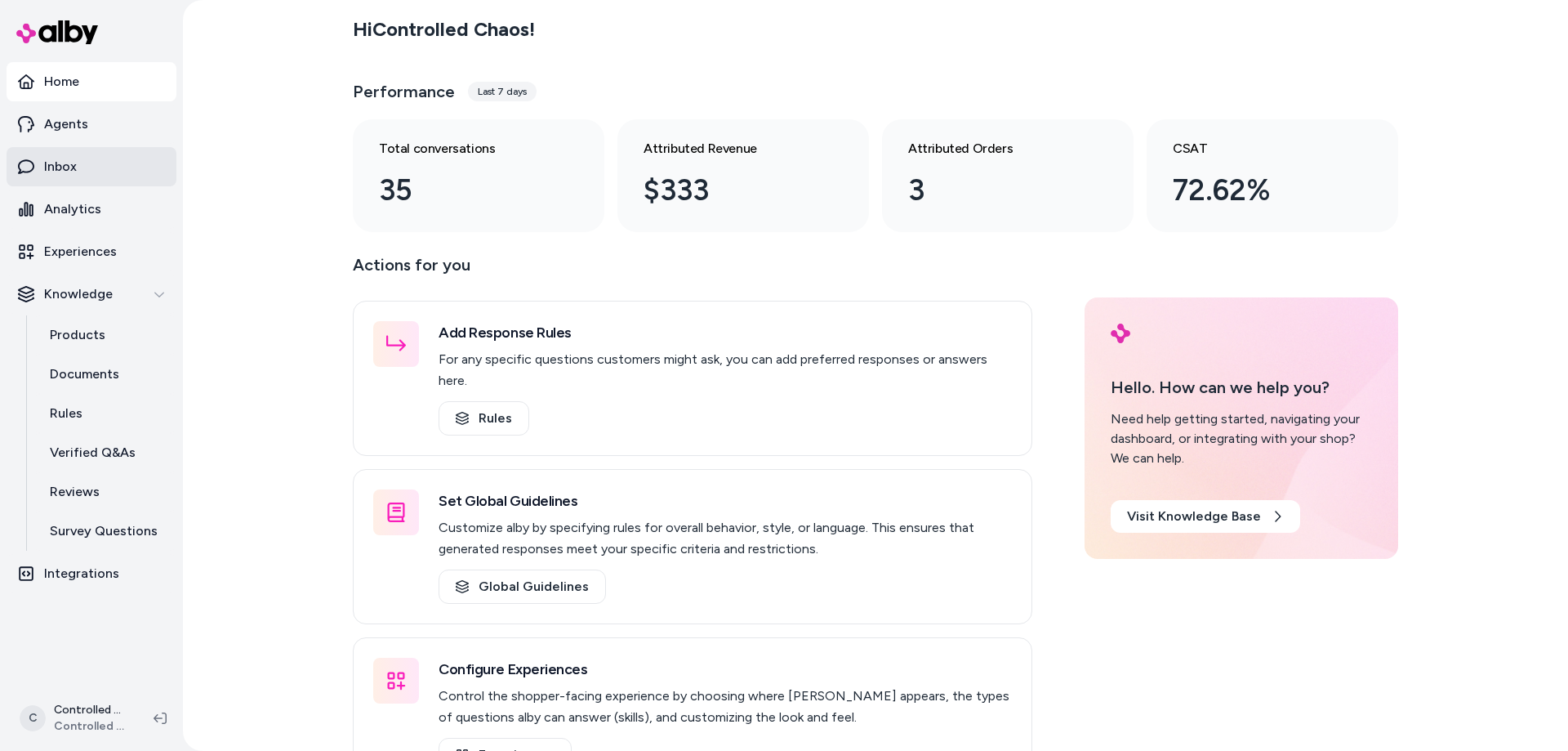
click at [138, 168] on link "Inbox" at bounding box center [92, 166] width 170 height 39
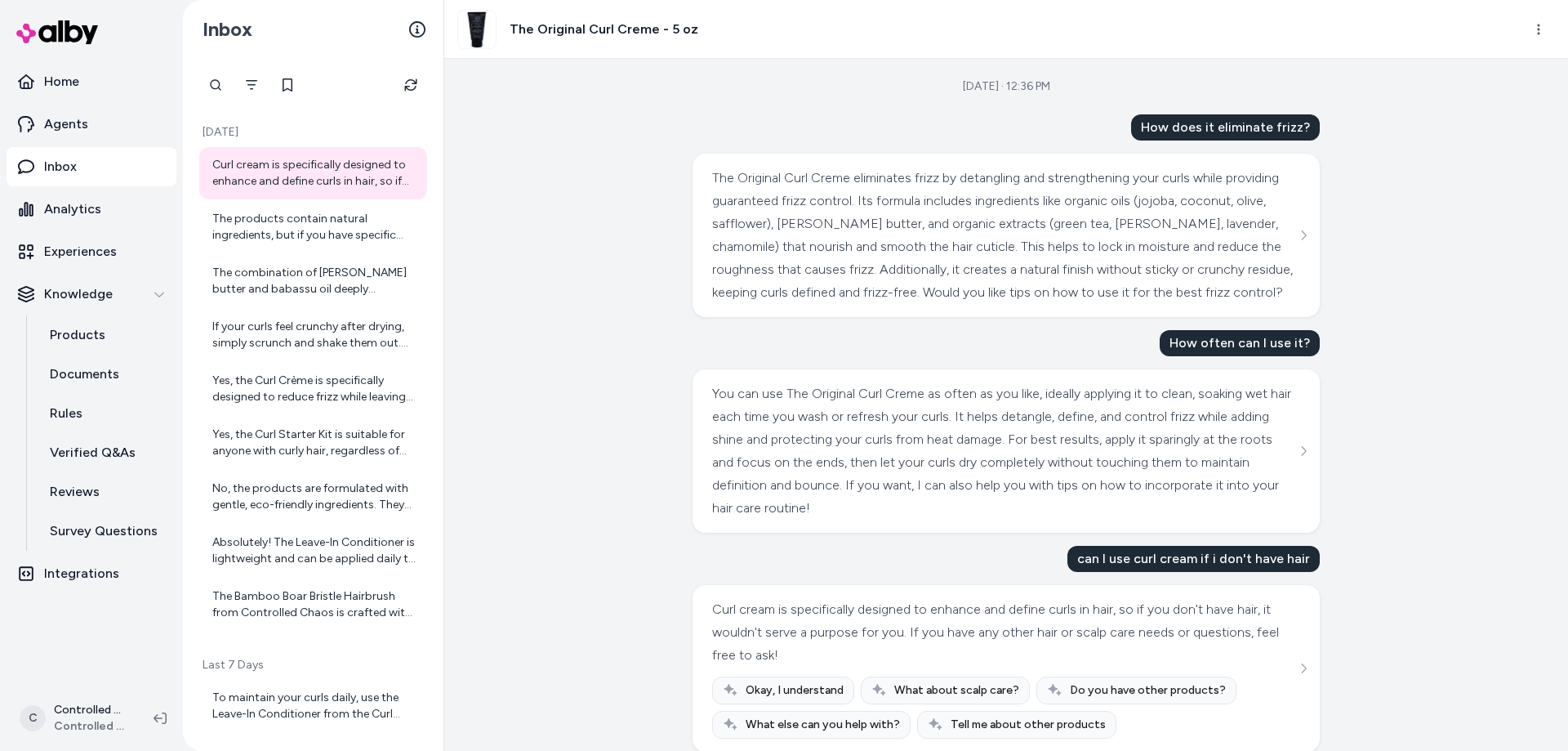
scroll to position [43, 0]
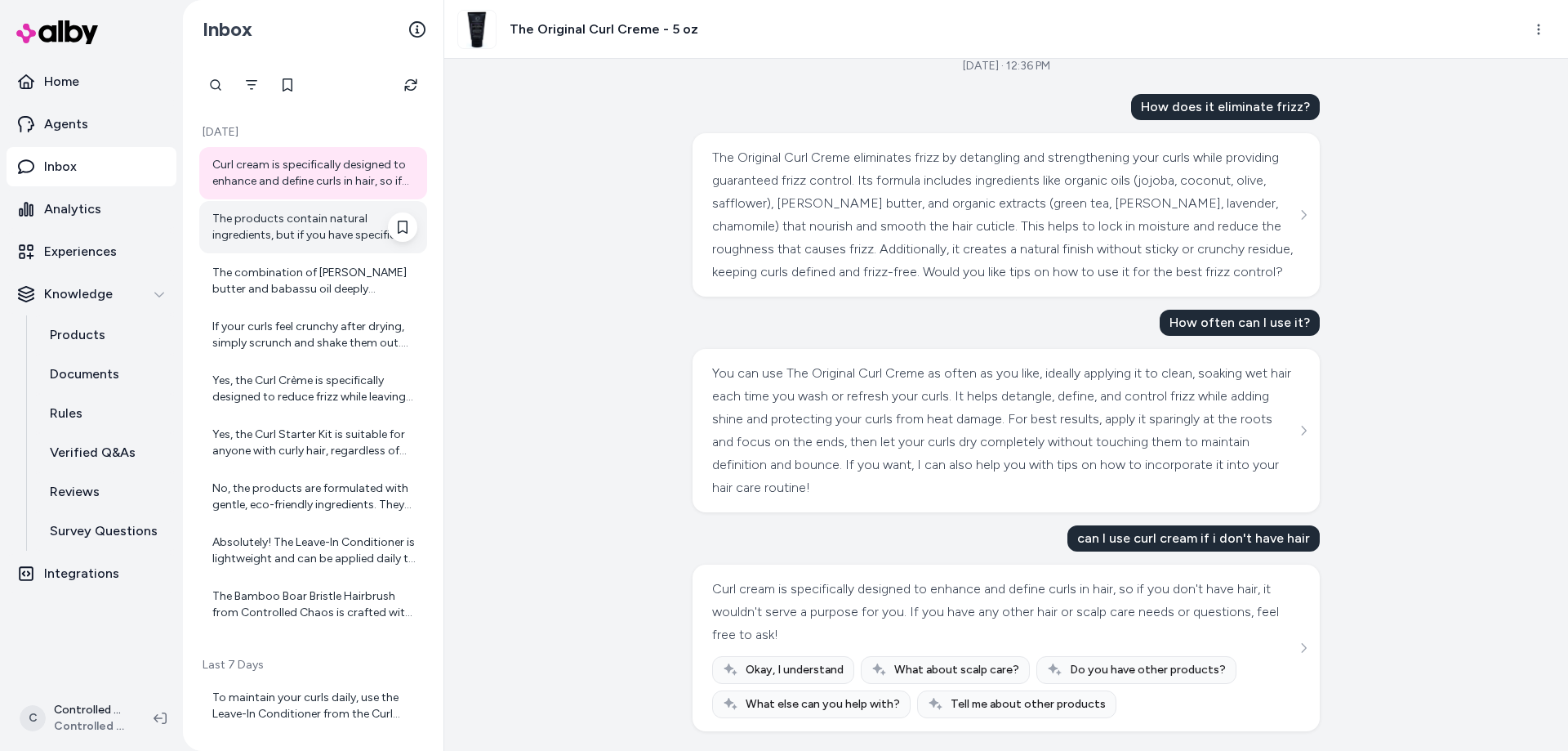
click at [247, 237] on div "The products contain natural ingredients, but if you have specific allergies, p…" at bounding box center [315, 227] width 205 height 33
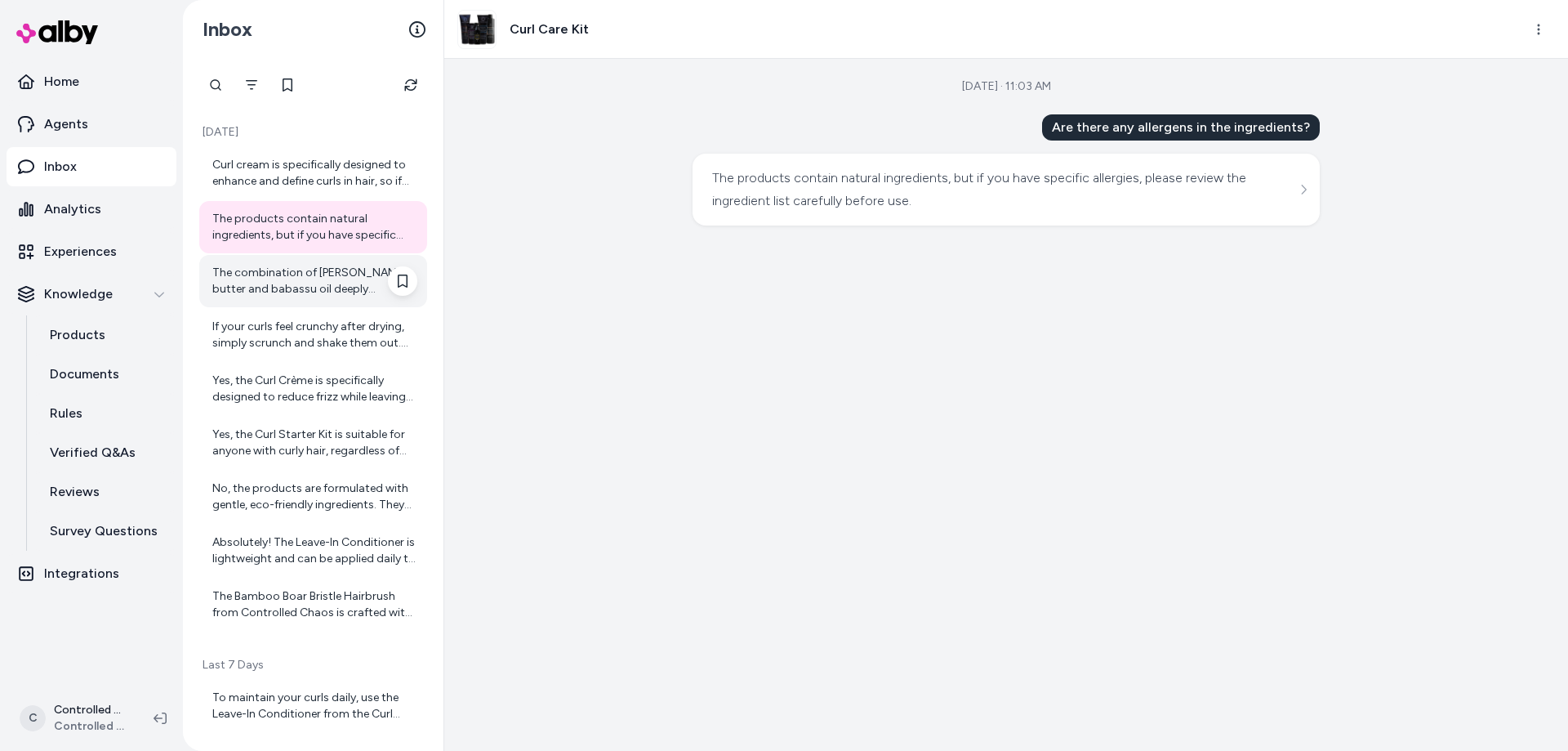
click at [263, 275] on div "The combination of [PERSON_NAME] butter and babassu oil deeply moisturizes the …" at bounding box center [315, 281] width 205 height 33
